Goal: Task Accomplishment & Management: Book appointment/travel/reservation

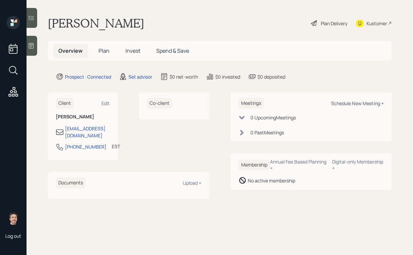
click at [339, 105] on div "Schedule New Meeting +" at bounding box center [357, 103] width 53 height 6
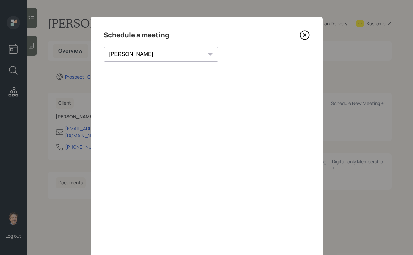
click at [134, 53] on select "[PERSON_NAME] [PERSON_NAME] [PERSON_NAME] [PERSON_NAME] [PERSON_NAME] [PERSON_N…" at bounding box center [161, 54] width 115 height 15
click at [104, 47] on select "[PERSON_NAME] [PERSON_NAME] [PERSON_NAME] [PERSON_NAME] [PERSON_NAME] [PERSON_N…" at bounding box center [161, 54] width 115 height 15
click at [215, 54] on div "Choose my own meeting type" at bounding box center [243, 54] width 56 height 13
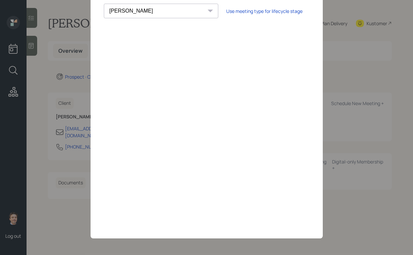
click at [135, 9] on select "[PERSON_NAME] [PERSON_NAME] [PERSON_NAME] [PERSON_NAME] [PERSON_NAME] [PERSON_N…" at bounding box center [161, 11] width 115 height 15
select select "7ee11780-4d8a-424a-8367-23e02165f7ba"
click at [104, 4] on select "[PERSON_NAME] [PERSON_NAME] [PERSON_NAME] [PERSON_NAME] [PERSON_NAME] [PERSON_N…" at bounding box center [161, 11] width 115 height 15
click at [215, 10] on div "Choose my own meeting type" at bounding box center [243, 11] width 56 height 13
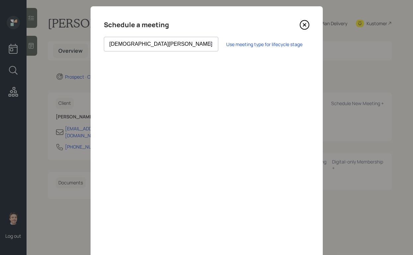
click at [310, 23] on div "Schedule a meeting [PERSON_NAME] [PERSON_NAME] [PERSON_NAME] [PERSON_NAME] [PER…" at bounding box center [207, 139] width 232 height 266
click at [305, 25] on icon at bounding box center [304, 25] width 3 height 3
